Goal: Transaction & Acquisition: Download file/media

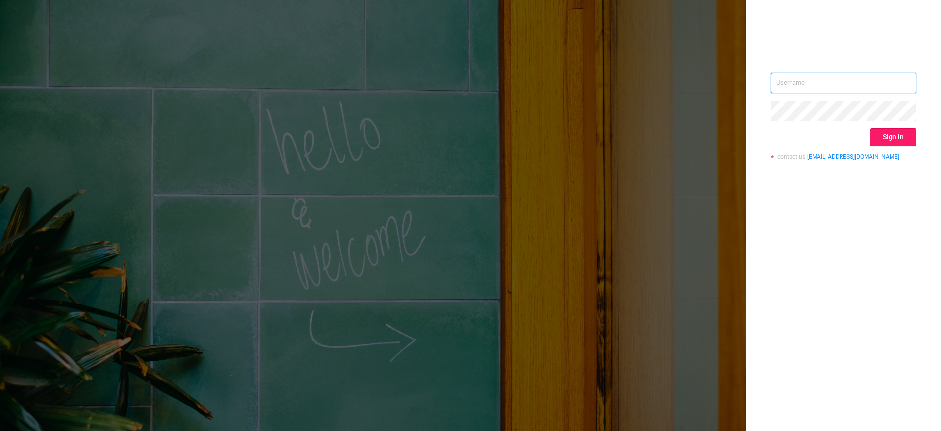
type input "[EMAIL_ADDRESS][DOMAIN_NAME]"
click at [752, 132] on button "Sign in" at bounding box center [893, 137] width 47 height 18
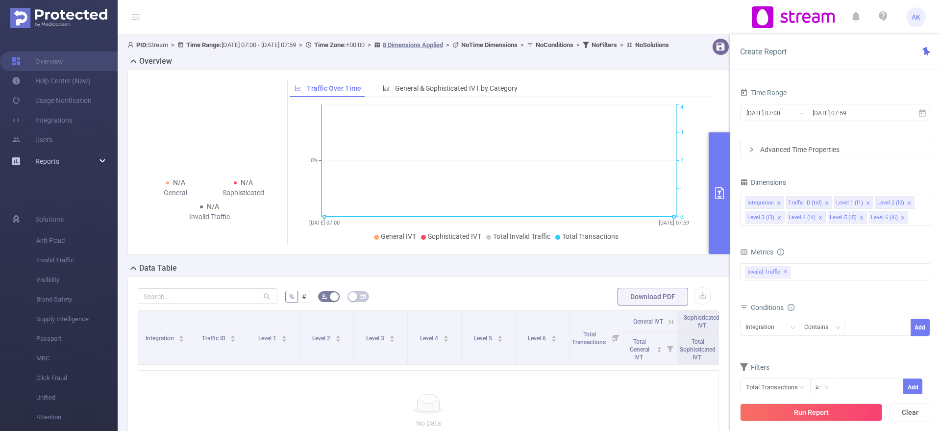
click at [103, 153] on div "Reports" at bounding box center [59, 161] width 118 height 20
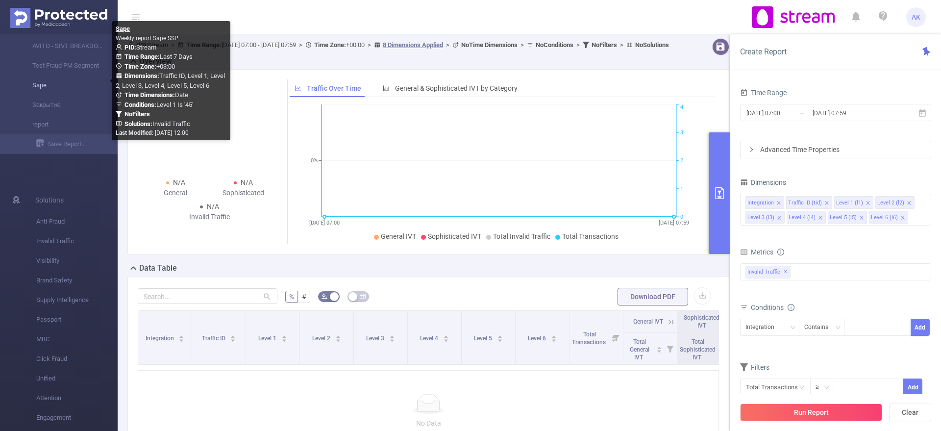
click at [53, 91] on link "Sape" at bounding box center [63, 85] width 86 height 20
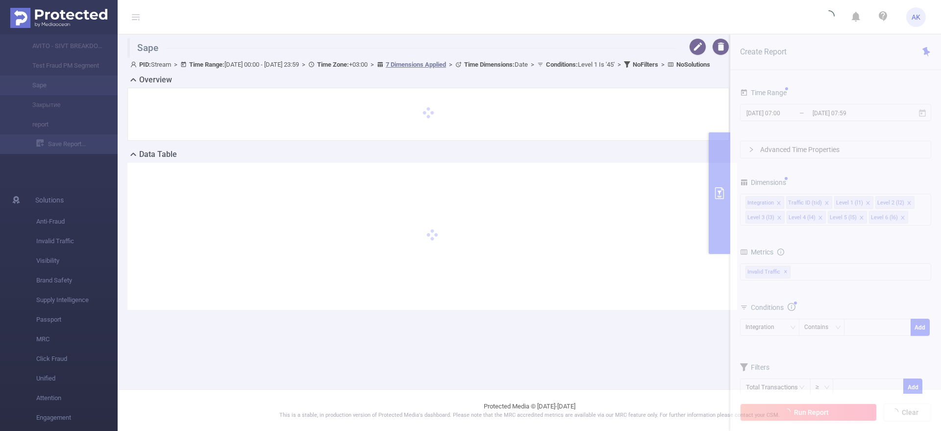
type input "[DATE] 00:00"
type input "[DATE] 23:59"
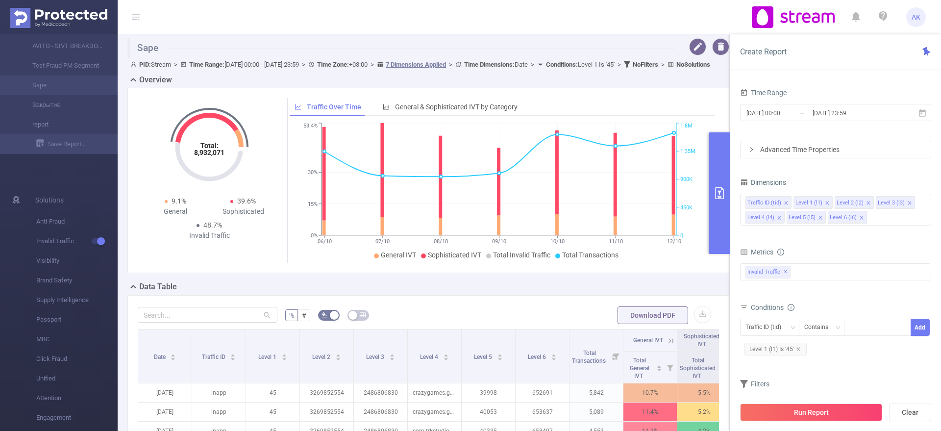
click at [711, 217] on button "primary" at bounding box center [720, 193] width 22 height 122
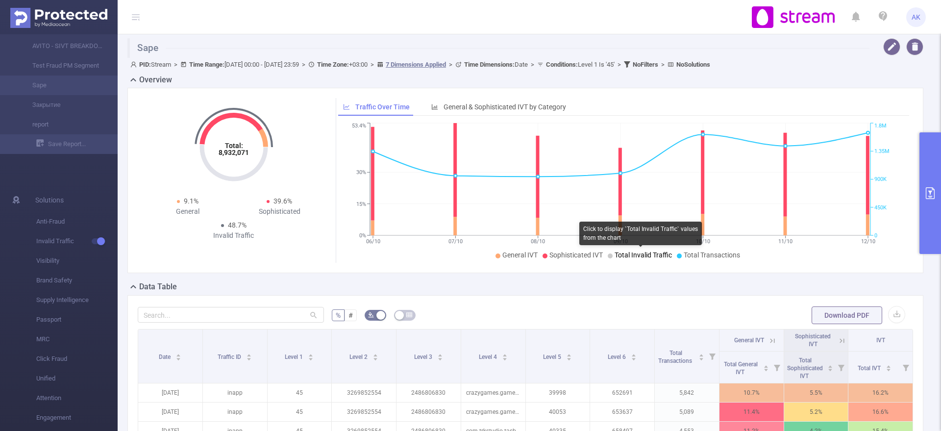
click at [631, 253] on span "Total Invalid Traffic" at bounding box center [643, 255] width 57 height 8
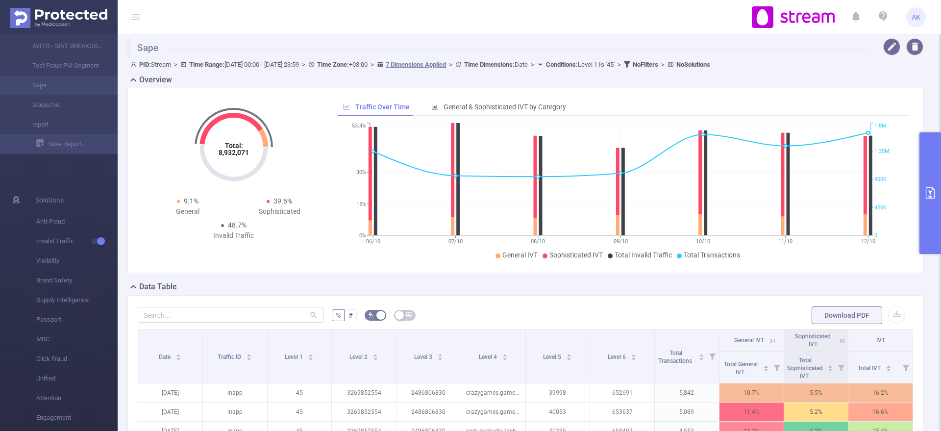
click at [572, 263] on div "Total: 8,932,071 Total: 8,932,071 9.1% General 39.6% Sophisticated 48.7% Invali…" at bounding box center [525, 180] width 796 height 185
click at [617, 256] on span "Total Invalid Traffic" at bounding box center [643, 255] width 57 height 8
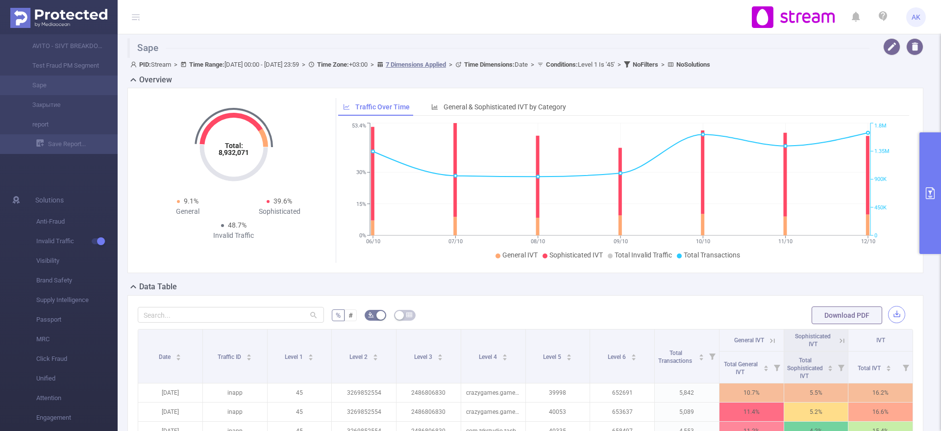
click at [752, 317] on button "button" at bounding box center [896, 314] width 17 height 17
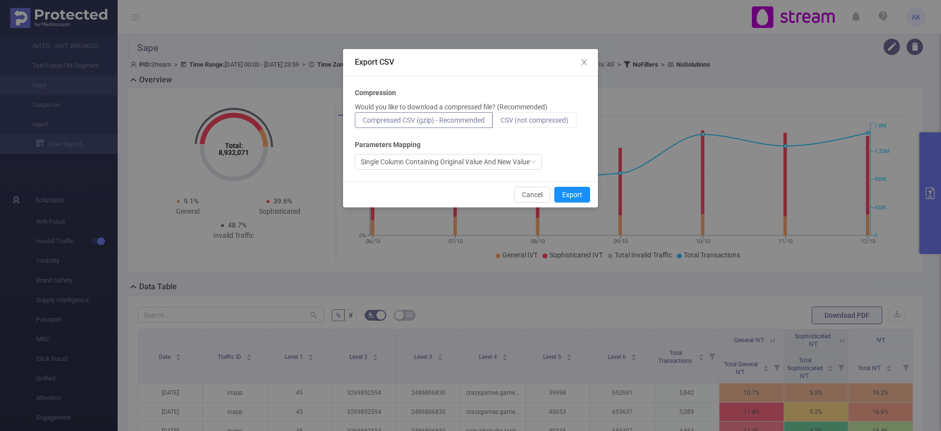
click at [542, 122] on span "CSV (not compressed)" at bounding box center [535, 120] width 68 height 8
click at [501, 123] on input "CSV (not compressed)" at bounding box center [501, 123] width 0 height 0
click at [574, 191] on button "Export" at bounding box center [572, 195] width 36 height 16
